Goal: Register for event/course

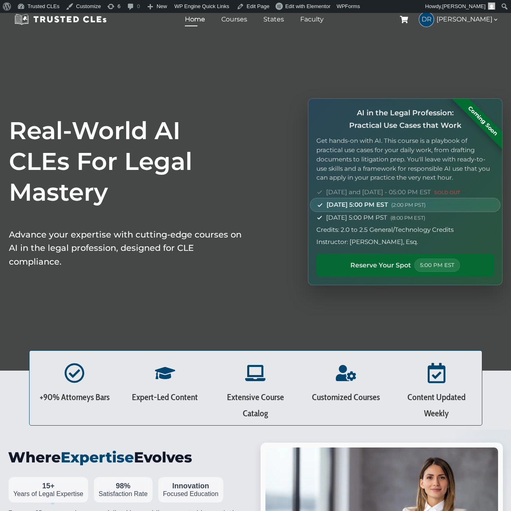
click at [385, 264] on span "Reserve Your Spot" at bounding box center [380, 265] width 61 height 11
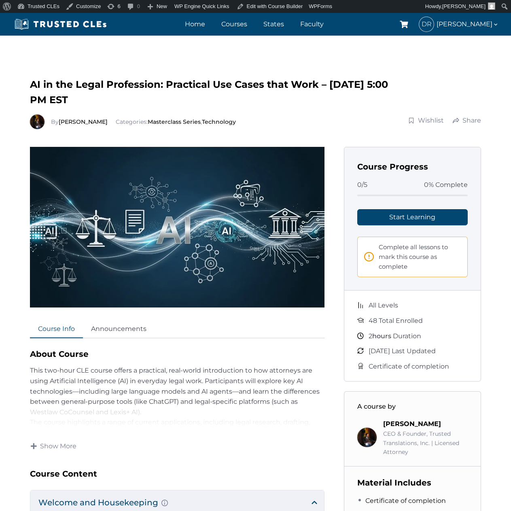
click at [9, 399] on div "AI in the Legal Profession: Practical Use Cases that Work – [DATE] 5:00 PM EST …" at bounding box center [255, 409] width 511 height 715
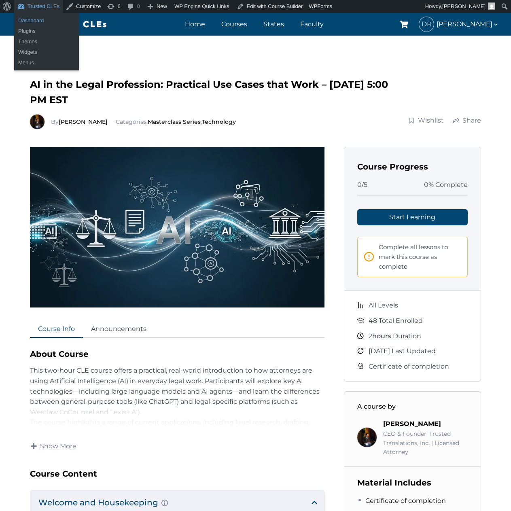
click at [34, 17] on link "Dashboard" at bounding box center [46, 20] width 65 height 11
